Goal: Transaction & Acquisition: Purchase product/service

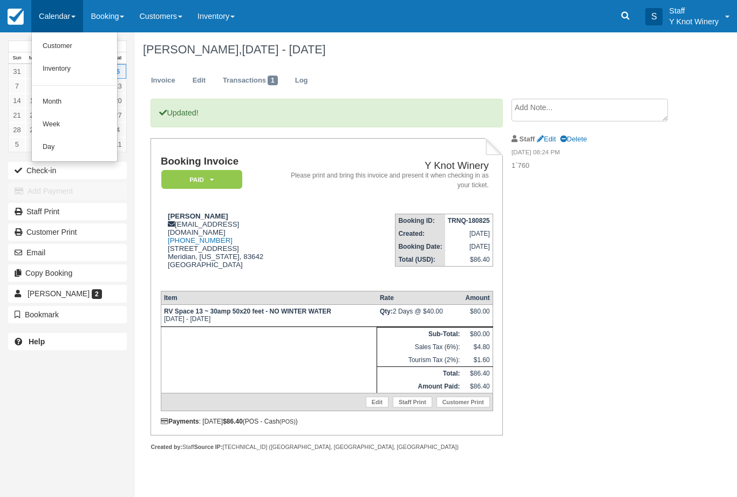
click at [52, 46] on link "Customer" at bounding box center [74, 46] width 85 height 23
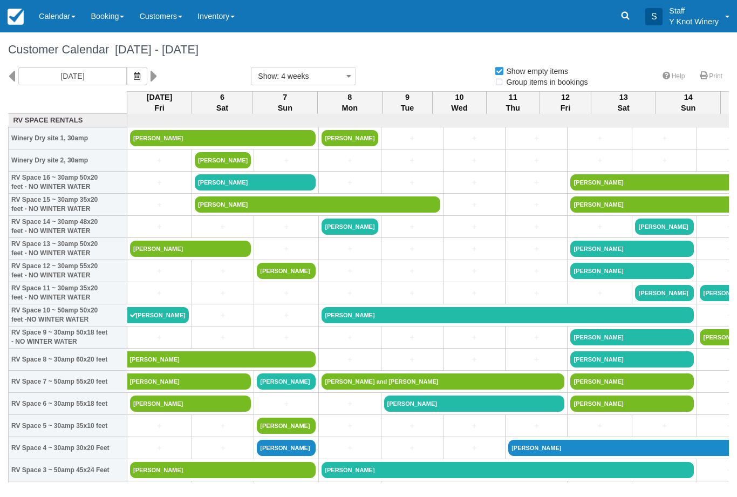
select select
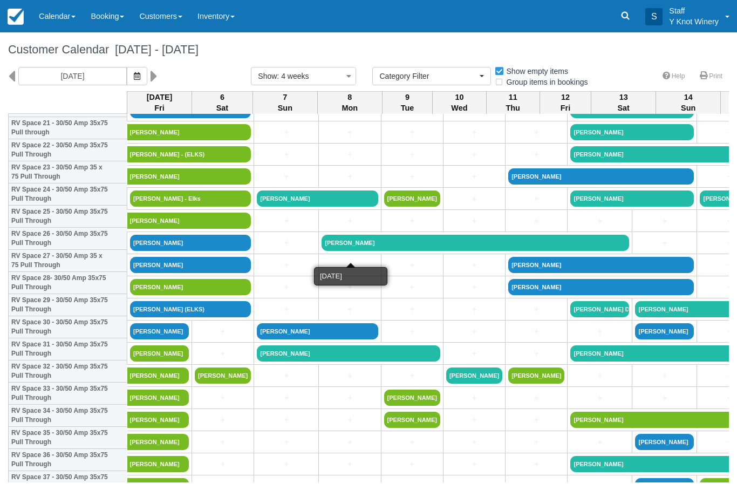
scroll to position [497, 0]
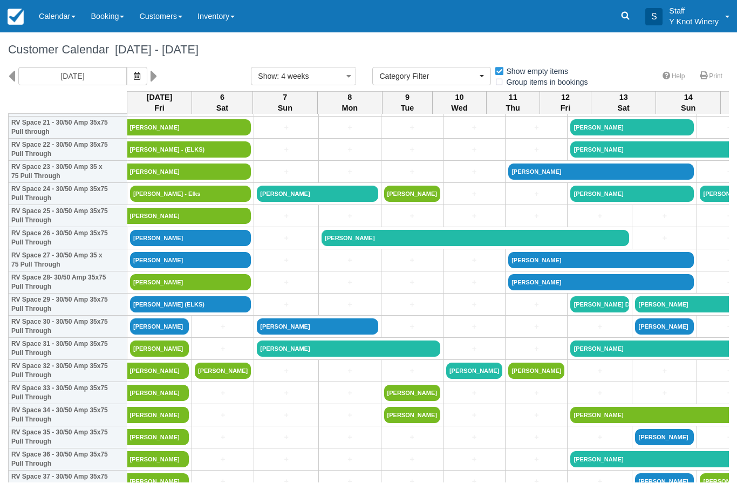
click at [172, 334] on link "[PERSON_NAME]" at bounding box center [159, 326] width 59 height 16
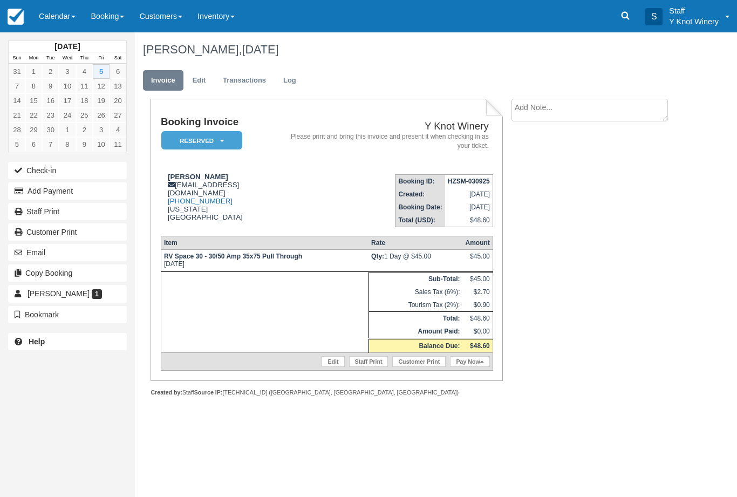
click at [99, 198] on button "Add Payment" at bounding box center [67, 190] width 119 height 17
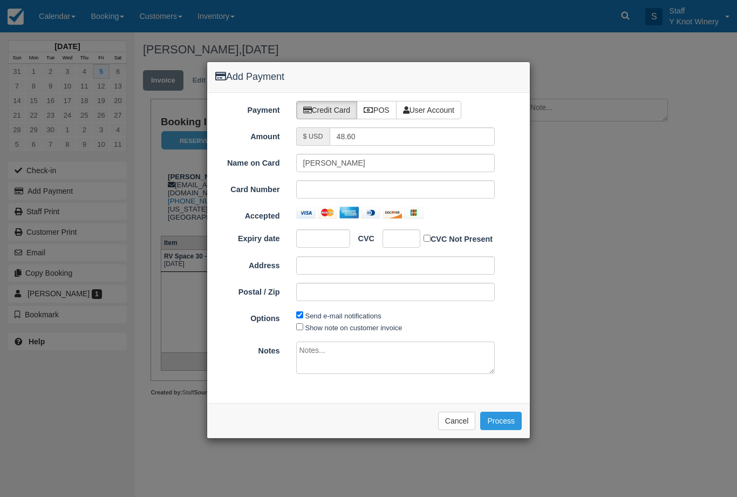
click at [379, 112] on label "POS" at bounding box center [377, 110] width 40 height 18
radio input "true"
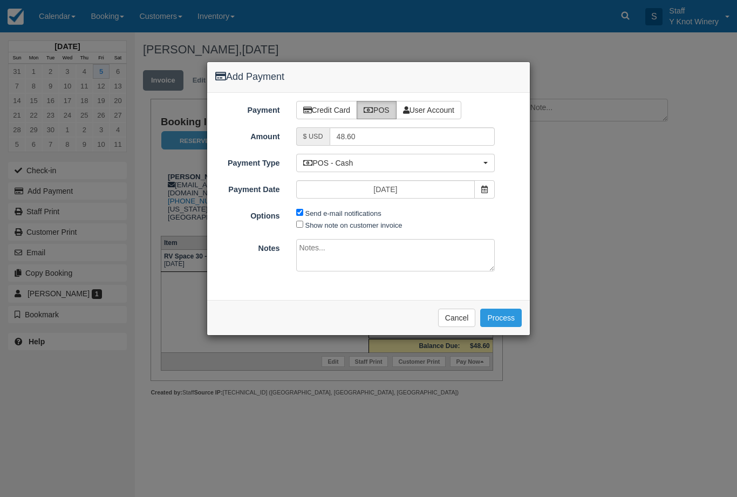
click at [503, 314] on button "Process" at bounding box center [501, 318] width 42 height 18
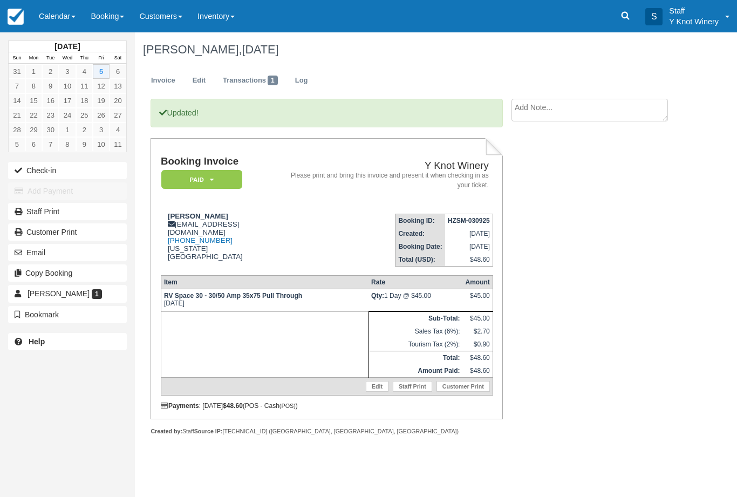
click at [66, 26] on link "Calendar" at bounding box center [57, 16] width 52 height 32
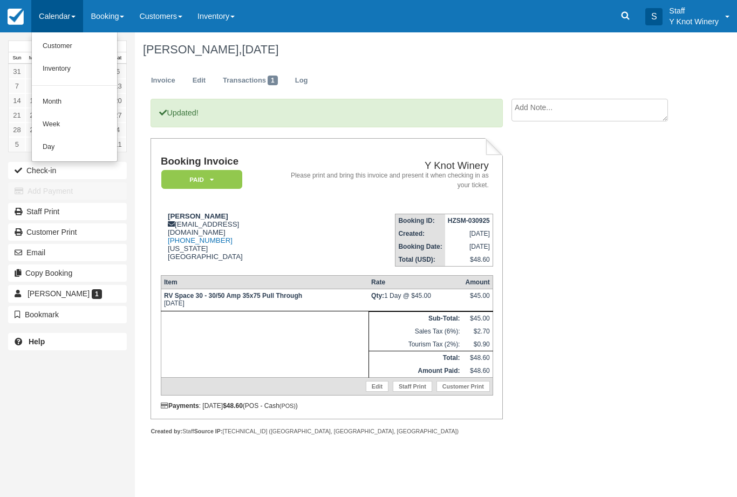
click at [51, 44] on link "Customer" at bounding box center [74, 46] width 85 height 23
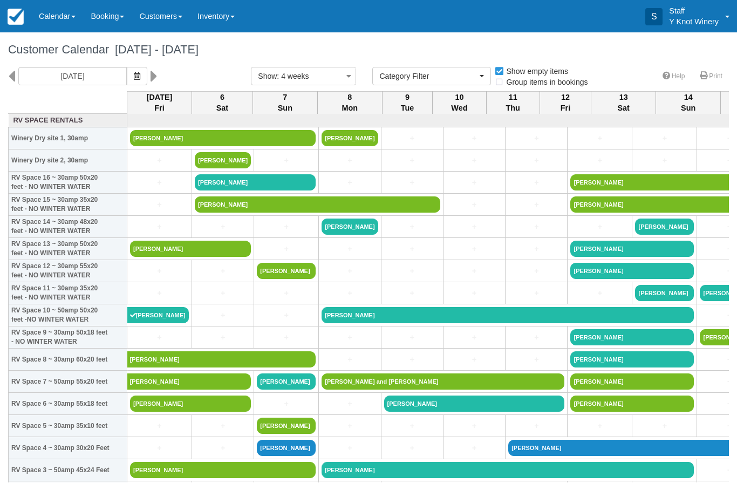
select select
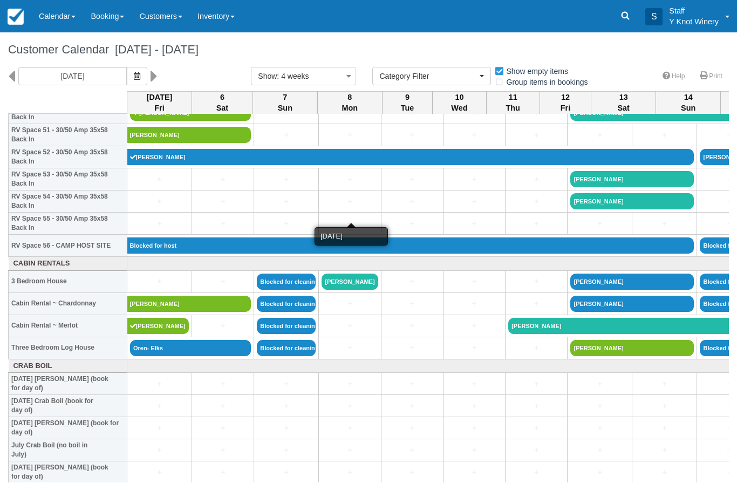
scroll to position [1153, 0]
click at [217, 356] on link "Oren- Elks" at bounding box center [190, 348] width 121 height 16
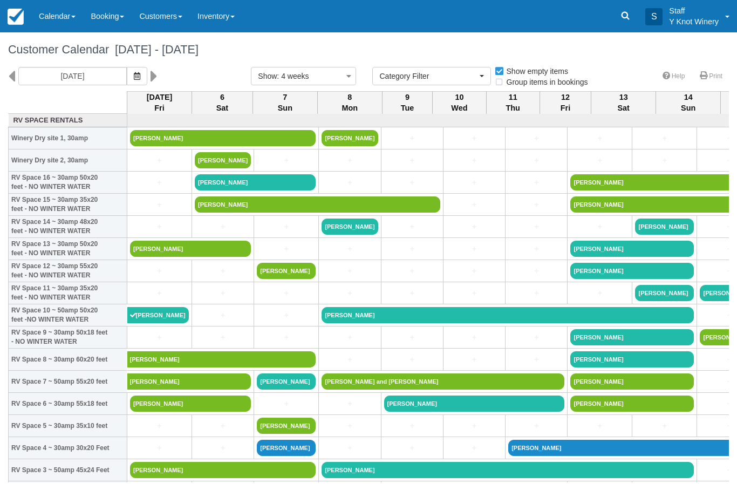
select select
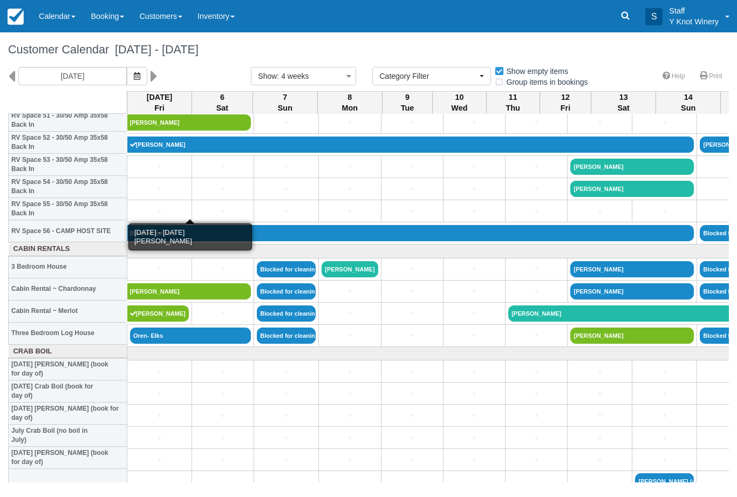
scroll to position [1168, 0]
